Goal: Transaction & Acquisition: Purchase product/service

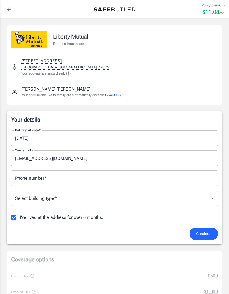
click at [65, 180] on input "Phone number   *" at bounding box center [114, 178] width 207 height 16
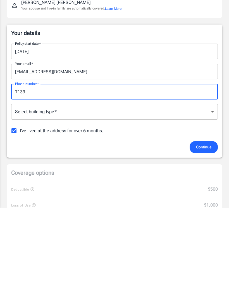
type input "7133843837"
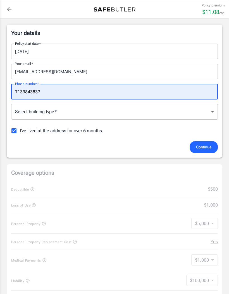
click at [97, 108] on body "Policy premium $ 11.08 /mo Liberty Mutual Renters Insurance [STREET_ADDRESS] Yo…" at bounding box center [114, 283] width 229 height 741
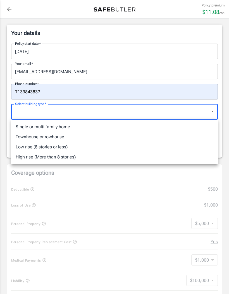
click at [21, 125] on li "Single or multi family home" at bounding box center [114, 127] width 207 height 10
type input "singlefamily"
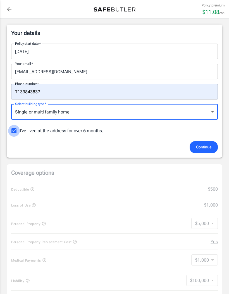
click at [14, 131] on input "I've lived at the address for over 6 months." at bounding box center [14, 131] width 12 height 12
checkbox input "false"
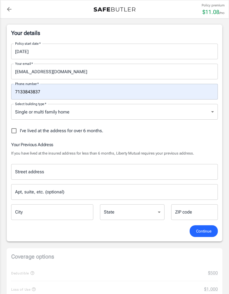
click at [23, 167] on input "Street address" at bounding box center [115, 171] width 202 height 11
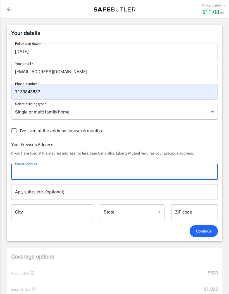
scroll to position [86, 0]
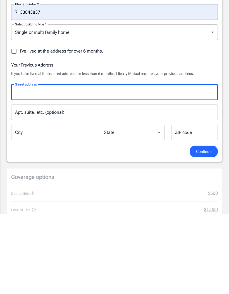
type input "10927 keese dr"
type input "[GEOGRAPHIC_DATA]"
type input "77089"
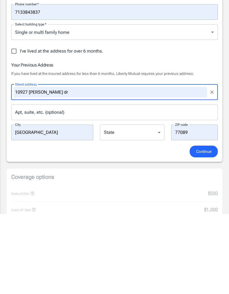
scroll to position [166, 0]
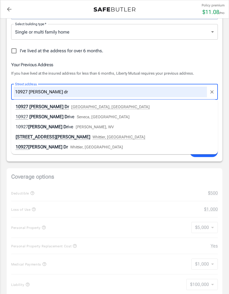
click at [26, 106] on span "10927" at bounding box center [22, 107] width 13 height 6
type input "10927 [PERSON_NAME] Dr"
select select "[GEOGRAPHIC_DATA]"
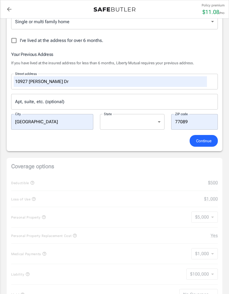
scroll to position [177, 0]
click at [196, 140] on span "Continue" at bounding box center [203, 140] width 15 height 7
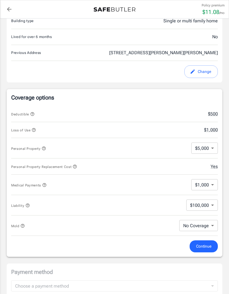
scroll to position [185, 0]
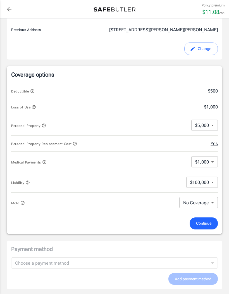
click at [208, 224] on span "Continue" at bounding box center [203, 223] width 15 height 7
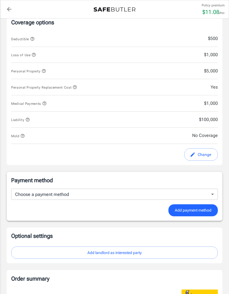
scroll to position [286, 0]
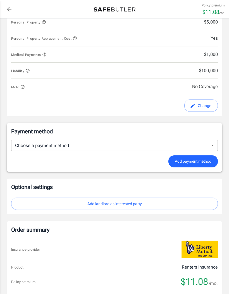
click at [213, 146] on body "Policy premium $ 11.08 /mo Liberty Mutual Renters Insurance 10918 ALDIS ST HOUS…" at bounding box center [114, 77] width 229 height 726
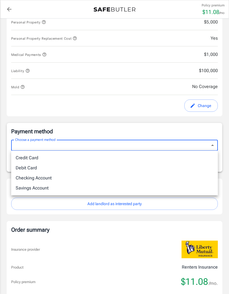
click at [38, 169] on li "Debit Card" at bounding box center [114, 168] width 207 height 10
type input "debit"
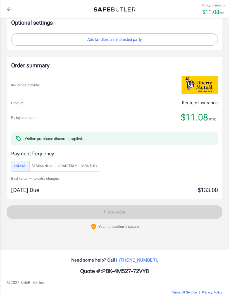
scroll to position [591, 0]
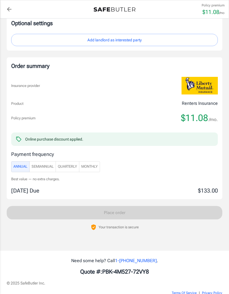
click at [98, 166] on span "Monthly" at bounding box center [89, 166] width 16 height 6
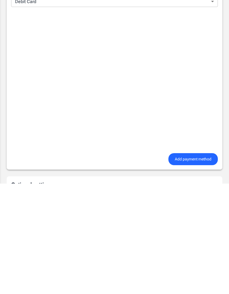
scroll to position [328, 0]
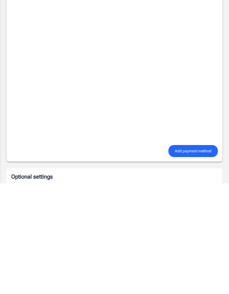
click at [200, 258] on span "Add payment method" at bounding box center [193, 261] width 37 height 7
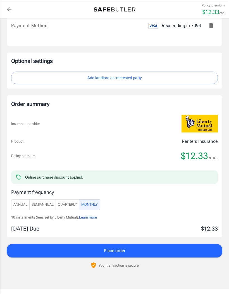
scroll to position [411, 0]
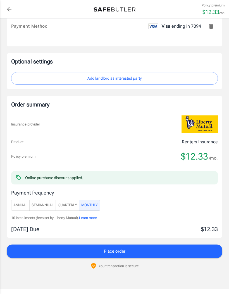
click at [137, 76] on button "Add landlord as interested party" at bounding box center [114, 78] width 207 height 13
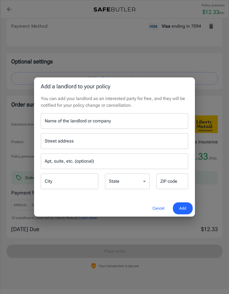
click at [161, 210] on button "Cancel" at bounding box center [158, 208] width 25 height 12
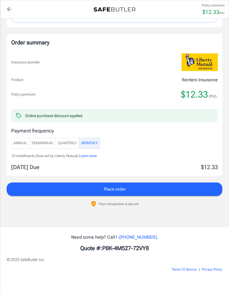
scroll to position [0, 0]
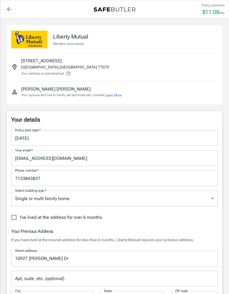
select select "[GEOGRAPHIC_DATA]"
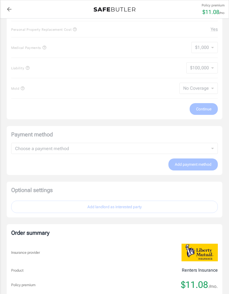
scroll to position [383, 0]
click at [161, 146] on div "Payment method Choose a payment method ​ Choose a payment method Add payment me…" at bounding box center [114, 150] width 215 height 49
click at [181, 149] on div "Payment method Choose a payment method ​ Choose a payment method Add payment me…" at bounding box center [114, 150] width 215 height 49
click at [186, 137] on div "Payment method Choose a payment method ​ Choose a payment method Add payment me…" at bounding box center [114, 150] width 215 height 49
click at [187, 128] on div "Payment method Choose a payment method ​ Choose a payment method Add payment me…" at bounding box center [114, 150] width 215 height 49
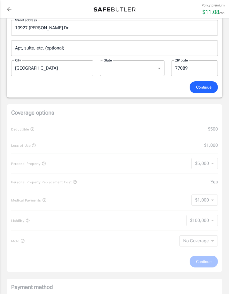
scroll to position [230, 0]
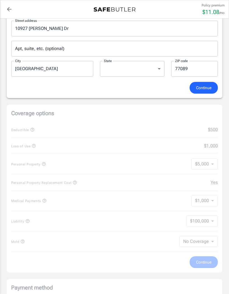
click at [209, 84] on span "Continue" at bounding box center [203, 87] width 15 height 7
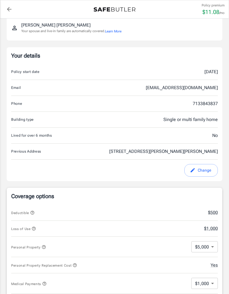
scroll to position [0, 0]
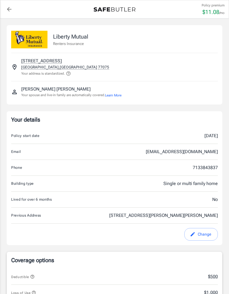
click at [119, 94] on button "Learn More" at bounding box center [113, 95] width 16 height 5
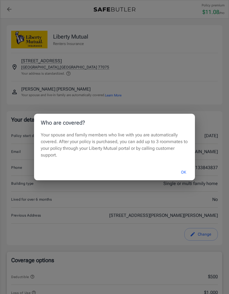
click at [185, 178] on button "OK" at bounding box center [183, 172] width 18 height 12
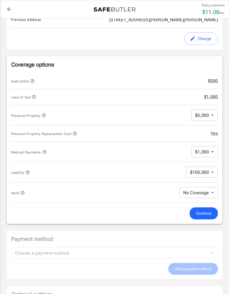
scroll to position [199, 0]
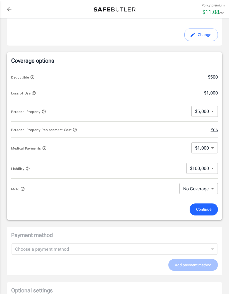
click at [211, 189] on body "Policy premium $ 11.08 /mo Liberty Mutual Renters Insurance [STREET_ADDRESS] Yo…" at bounding box center [114, 172] width 229 height 742
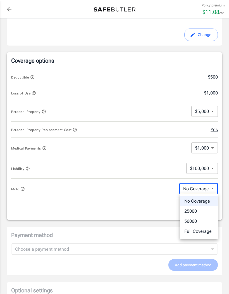
click at [137, 189] on div at bounding box center [114, 147] width 229 height 294
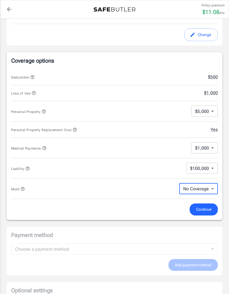
click at [64, 195] on div "Mold No Coverage No Coverage ​" at bounding box center [114, 188] width 207 height 20
click at [147, 169] on span "Liability" at bounding box center [87, 168] width 153 height 7
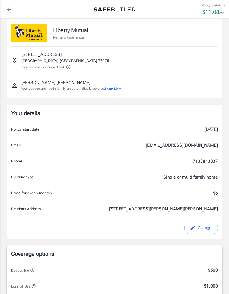
scroll to position [0, 0]
